Goal: Information Seeking & Learning: Learn about a topic

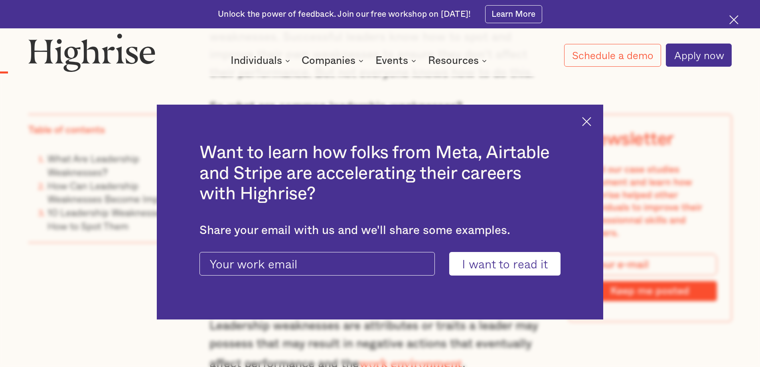
scroll to position [1037, 0]
click at [590, 124] on img at bounding box center [586, 121] width 9 height 9
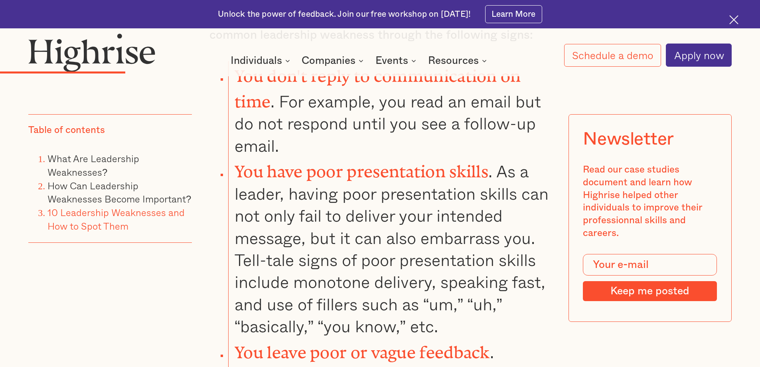
scroll to position [2872, 0]
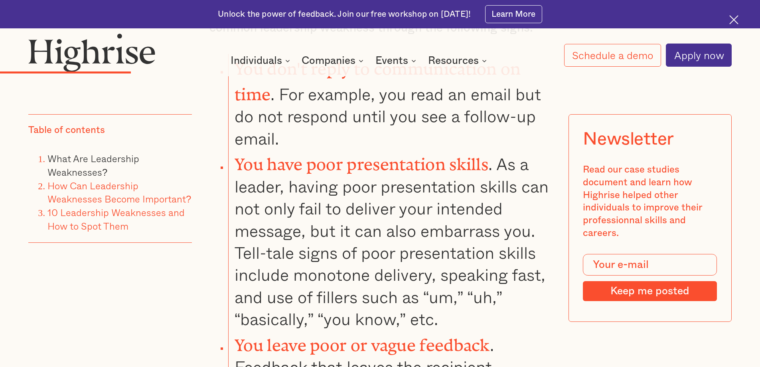
click at [109, 184] on link "How Can Leadership Weaknesses Become Important?" at bounding box center [119, 192] width 144 height 28
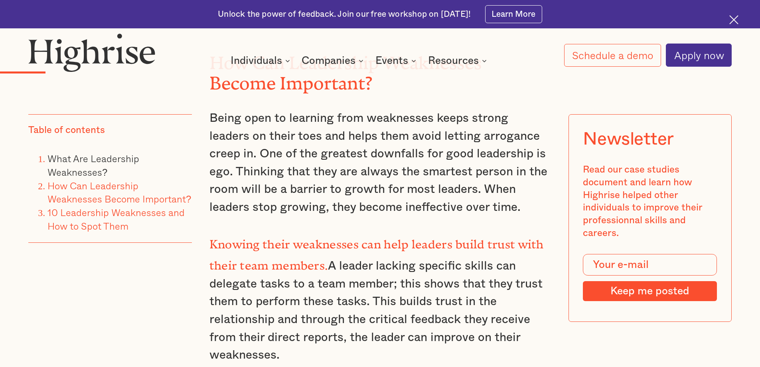
scroll to position [1598, 0]
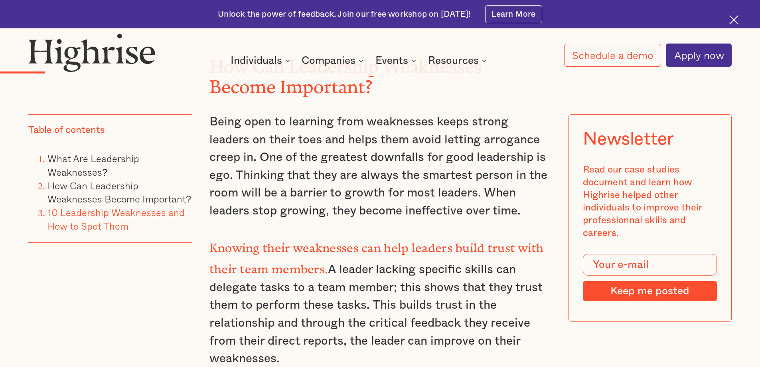
click at [114, 215] on link "10 Leadership Weaknesses and How to Spot Them" at bounding box center [115, 219] width 137 height 28
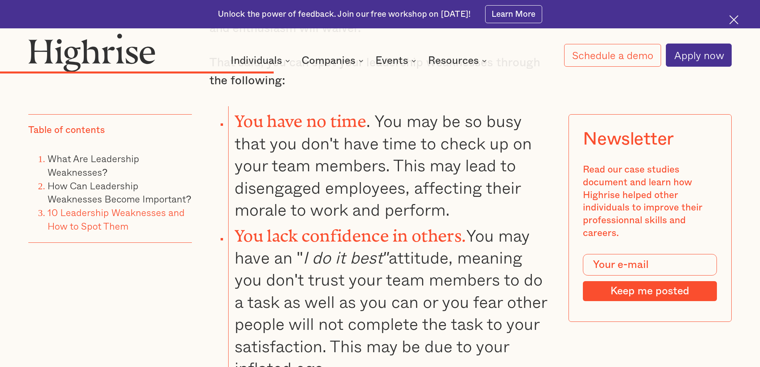
scroll to position [4950, 0]
